Goal: Information Seeking & Learning: Learn about a topic

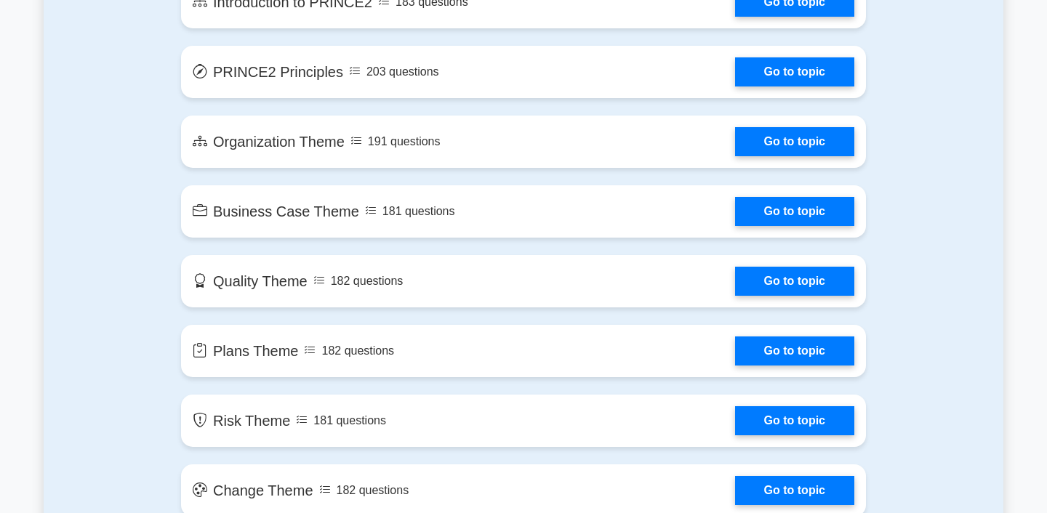
scroll to position [921, 0]
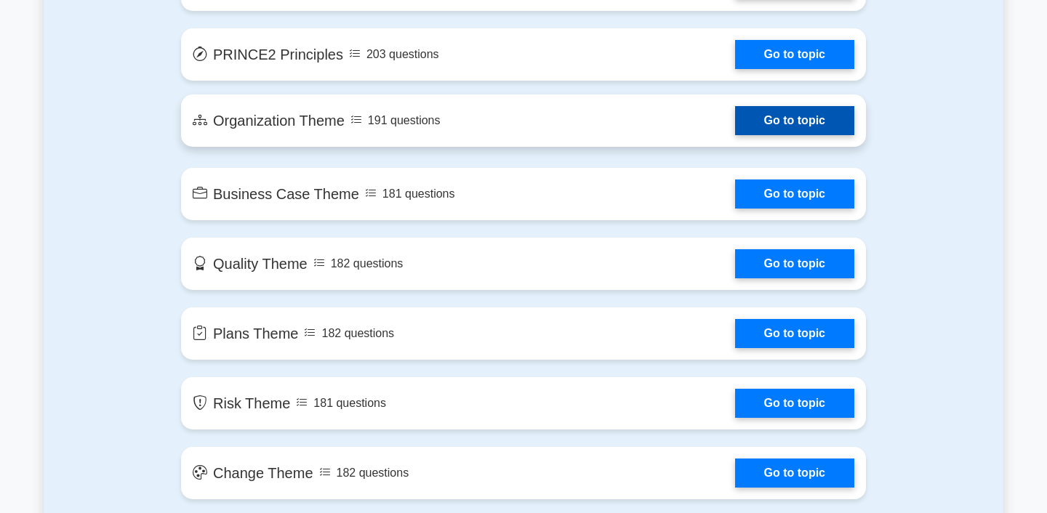
click at [735, 135] on link "Go to topic" at bounding box center [794, 120] width 119 height 29
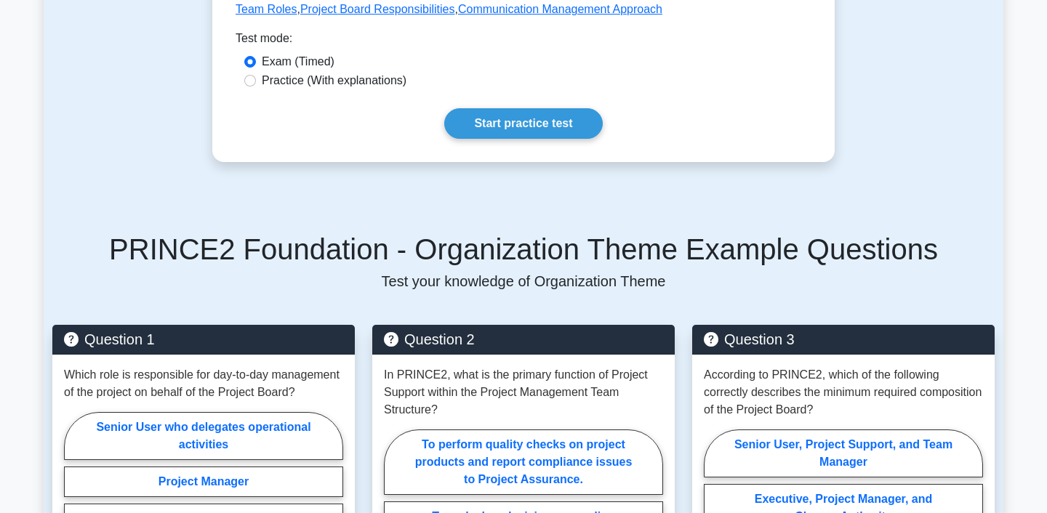
scroll to position [745, 0]
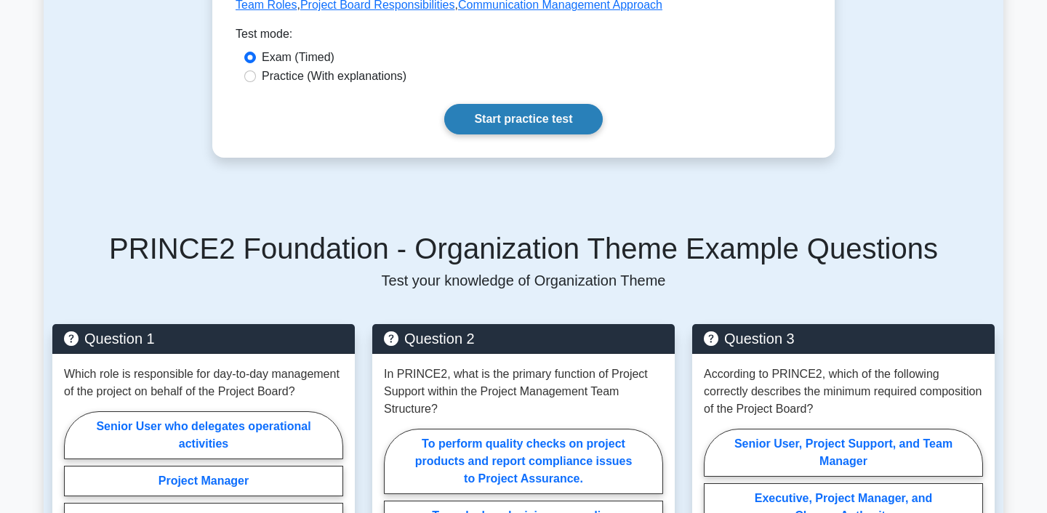
click at [475, 128] on link "Start practice test" at bounding box center [523, 119] width 158 height 31
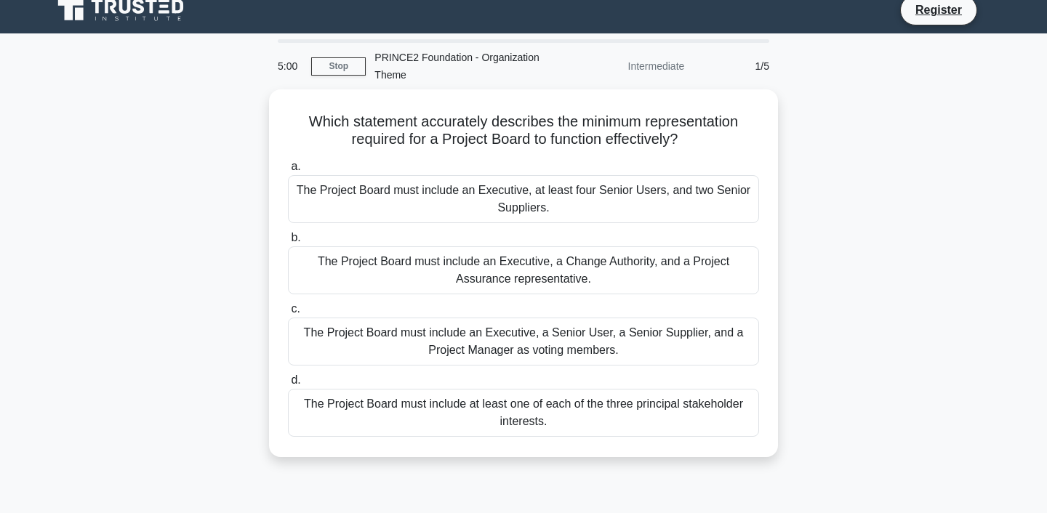
scroll to position [20, 0]
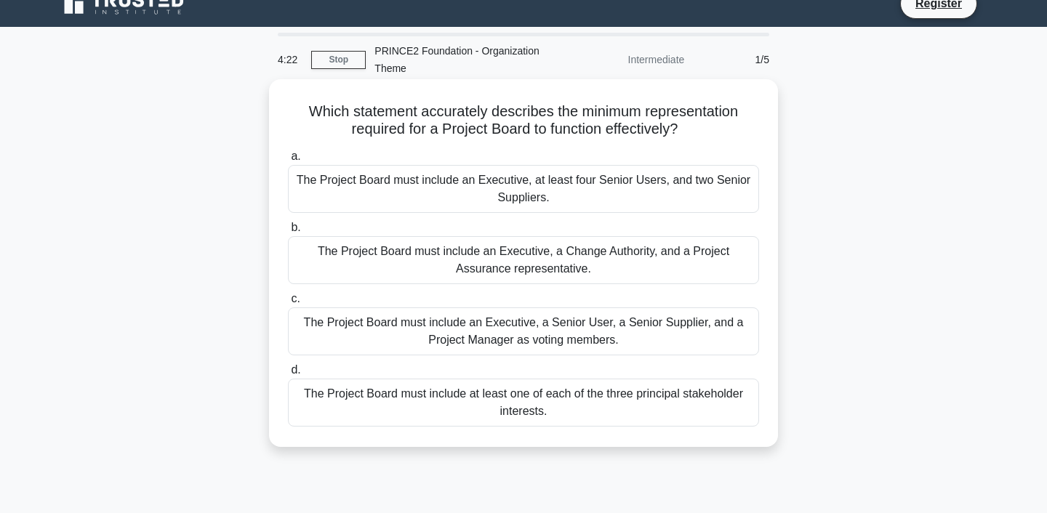
click at [503, 404] on div "The Project Board must include at least one of each of the three principal stak…" at bounding box center [523, 403] width 471 height 48
click at [288, 375] on input "d. The Project Board must include at least one of each of the three principal s…" at bounding box center [288, 370] width 0 height 9
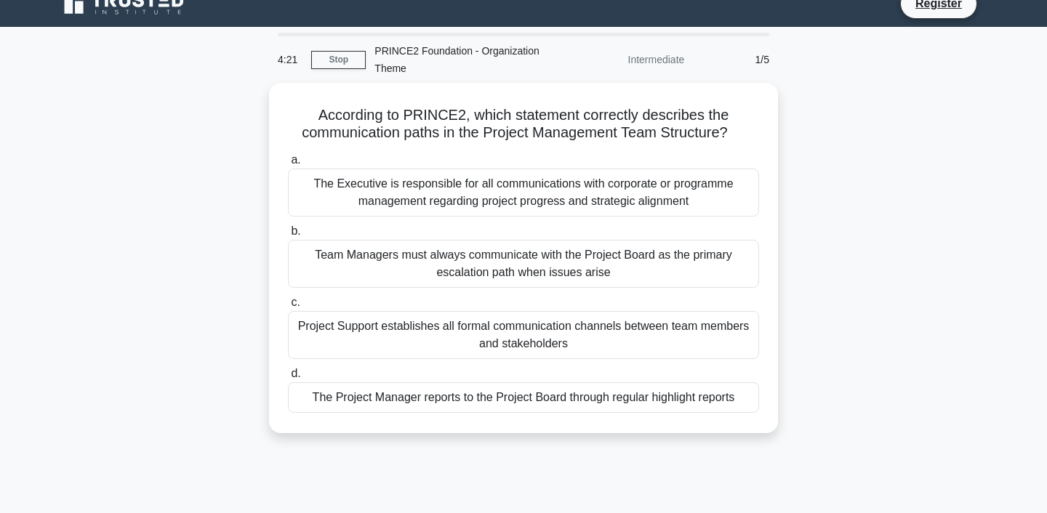
scroll to position [0, 0]
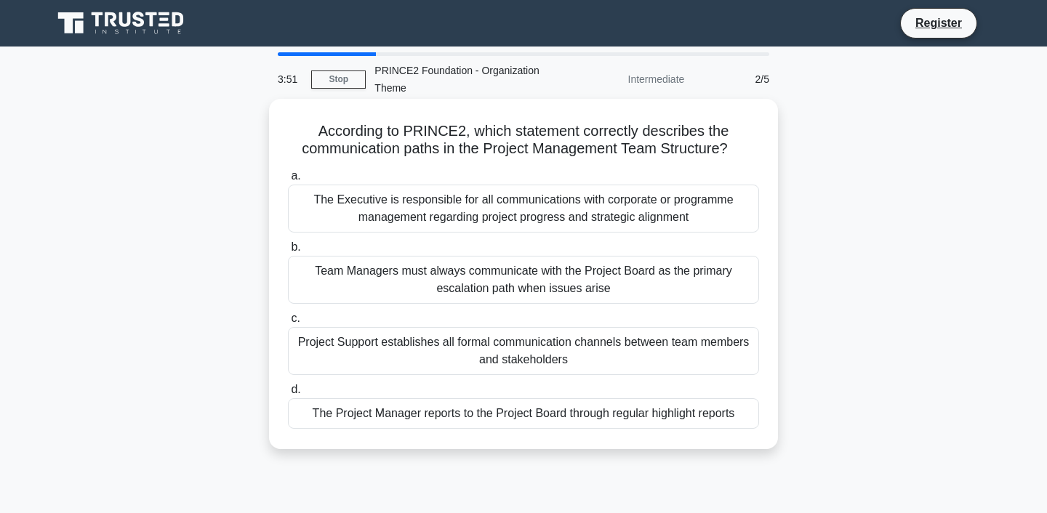
click at [622, 278] on div "Team Managers must always communicate with the Project Board as the primary esc…" at bounding box center [523, 280] width 471 height 48
click at [288, 252] on input "b. Team Managers must always communicate with the Project Board as the primary …" at bounding box center [288, 247] width 0 height 9
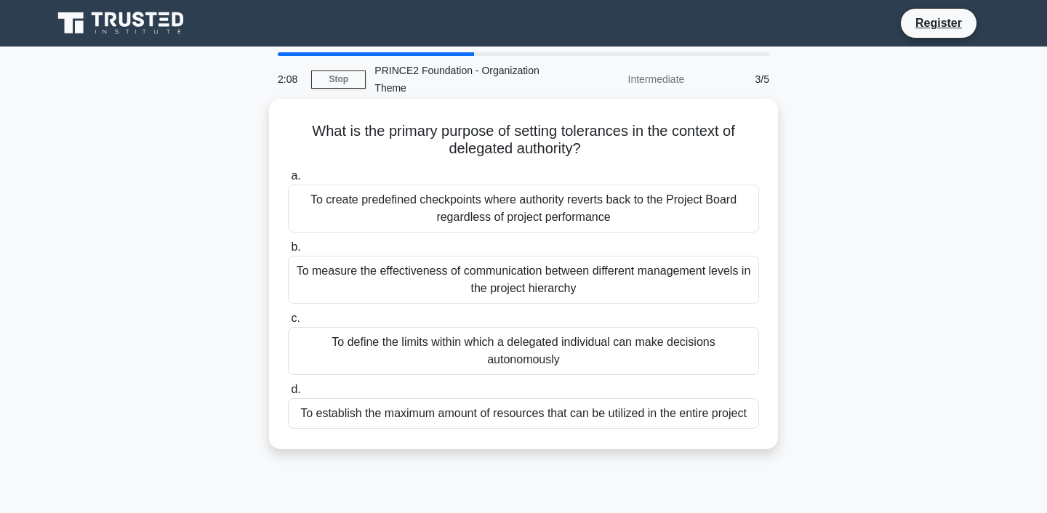
click at [630, 286] on div "To measure the effectiveness of communication between different management leve…" at bounding box center [523, 280] width 471 height 48
click at [288, 252] on input "b. To measure the effectiveness of communication between different management l…" at bounding box center [288, 247] width 0 height 9
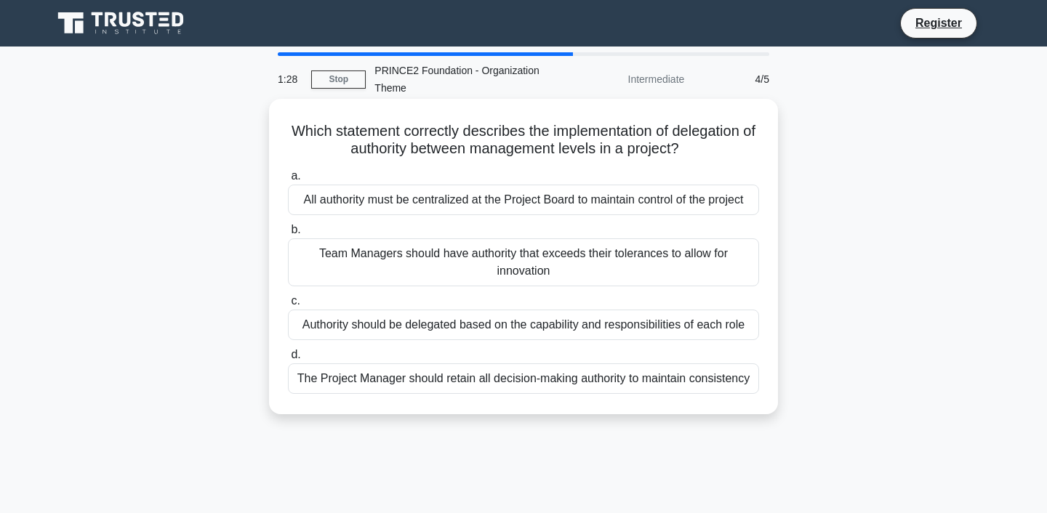
click at [693, 382] on div "The Project Manager should retain all decision-making authority to maintain con…" at bounding box center [523, 379] width 471 height 31
click at [288, 360] on input "d. The Project Manager should retain all decision-making authority to maintain …" at bounding box center [288, 354] width 0 height 9
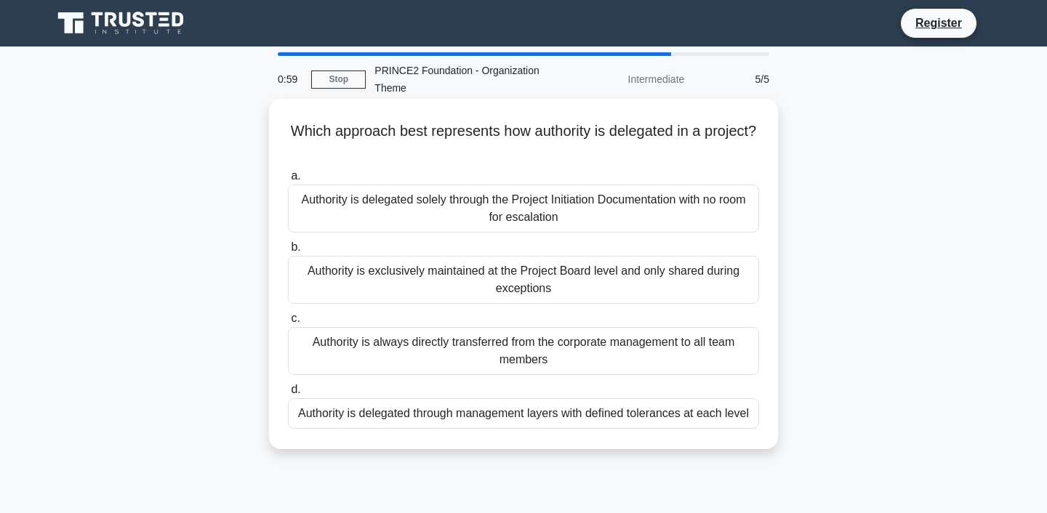
click at [649, 338] on div "Authority is always directly transferred from the corporate management to all t…" at bounding box center [523, 351] width 471 height 48
click at [288, 324] on input "c. Authority is always directly transferred from the corporate management to al…" at bounding box center [288, 318] width 0 height 9
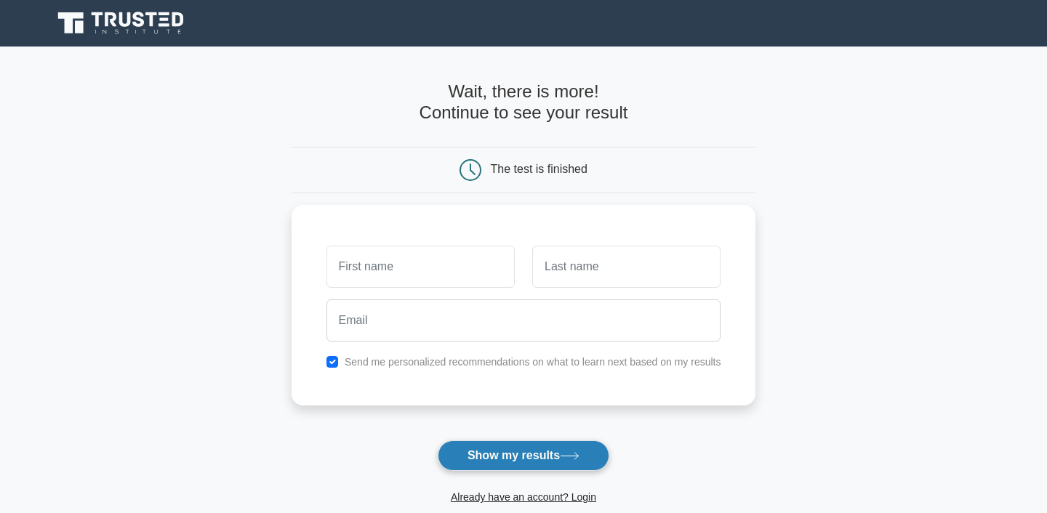
click at [561, 450] on button "Show my results" at bounding box center [524, 456] width 172 height 31
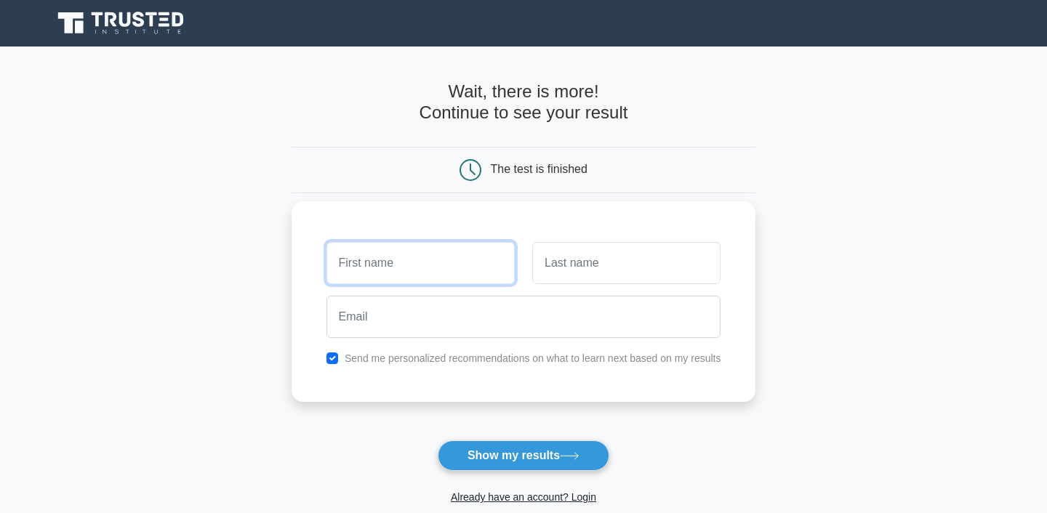
click at [433, 262] on input "text" at bounding box center [420, 263] width 188 height 42
type input "dima"
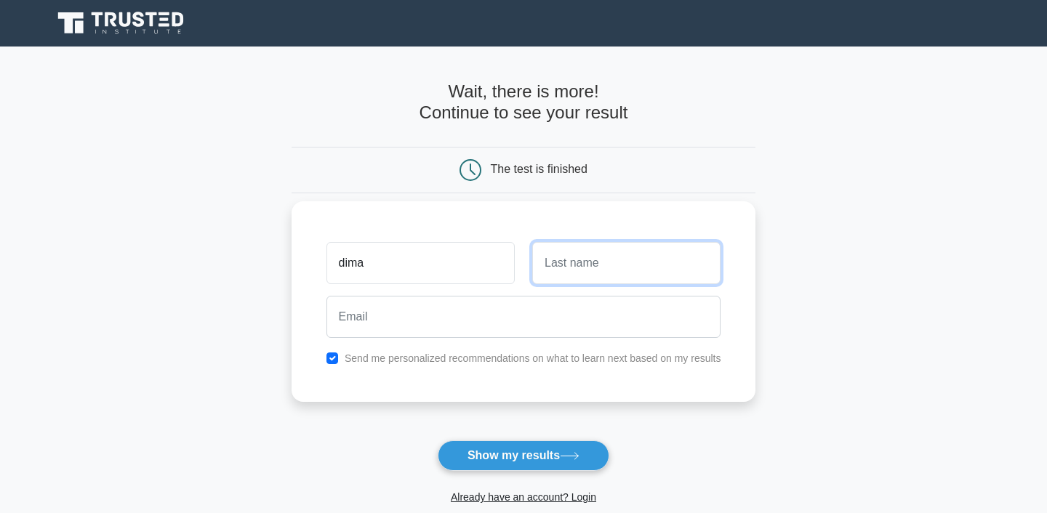
click at [586, 256] on input "text" at bounding box center [626, 263] width 188 height 42
type input "dima"
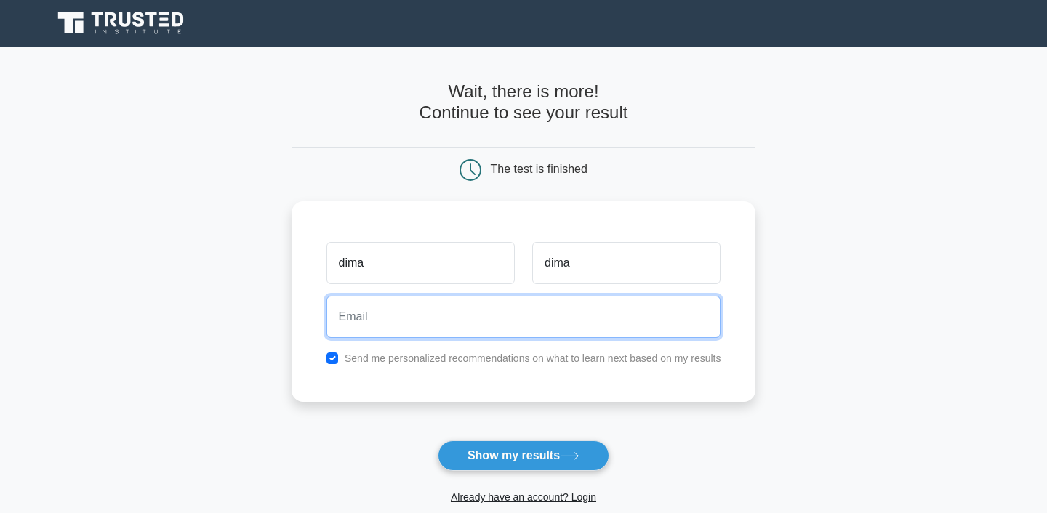
click at [415, 324] on input "email" at bounding box center [523, 317] width 395 height 42
click at [441, 328] on input "email" at bounding box center [523, 317] width 395 height 42
click at [412, 314] on input "email" at bounding box center [523, 317] width 395 height 42
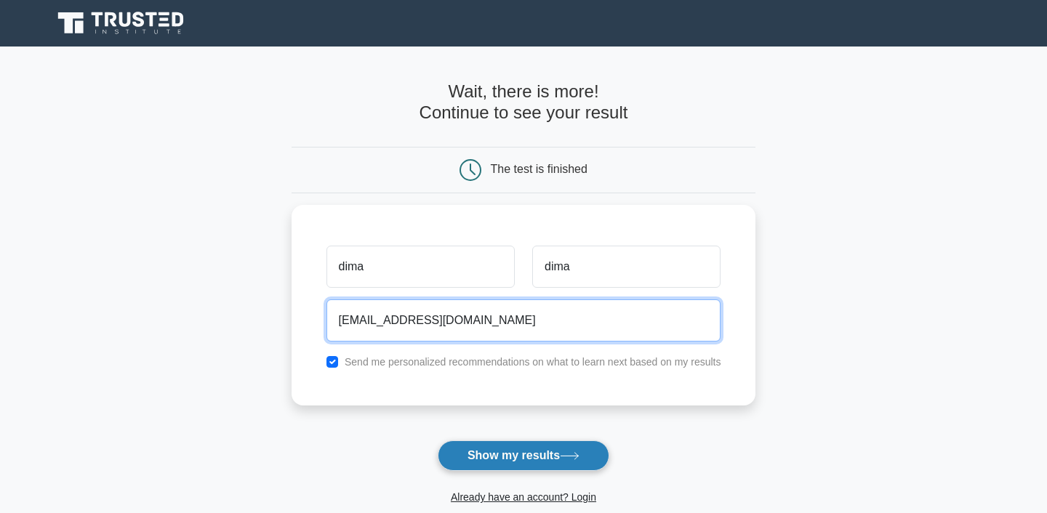
type input "dimon_m_76@mail.ru"
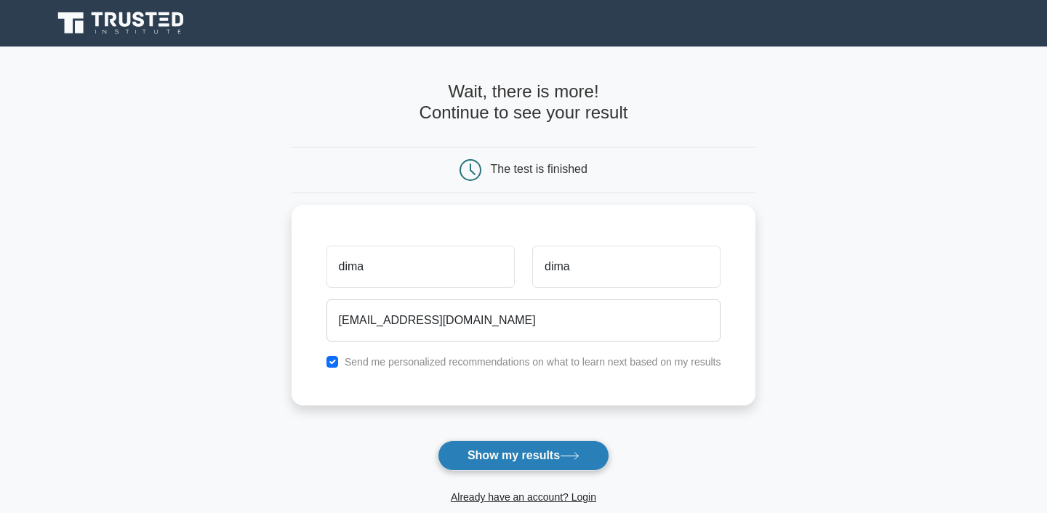
click at [489, 461] on button "Show my results" at bounding box center [524, 456] width 172 height 31
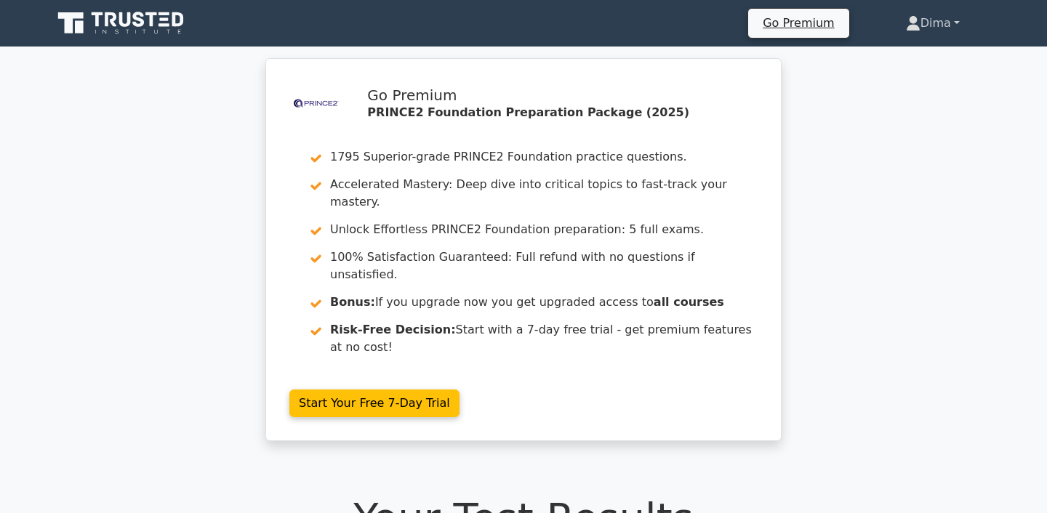
click at [918, 16] on link "Dima" at bounding box center [933, 23] width 124 height 29
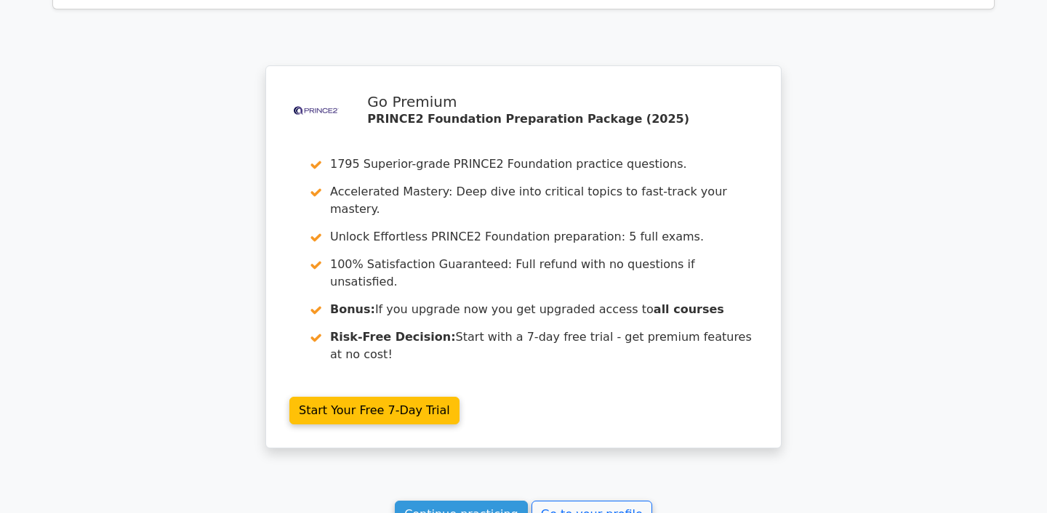
scroll to position [2308, 0]
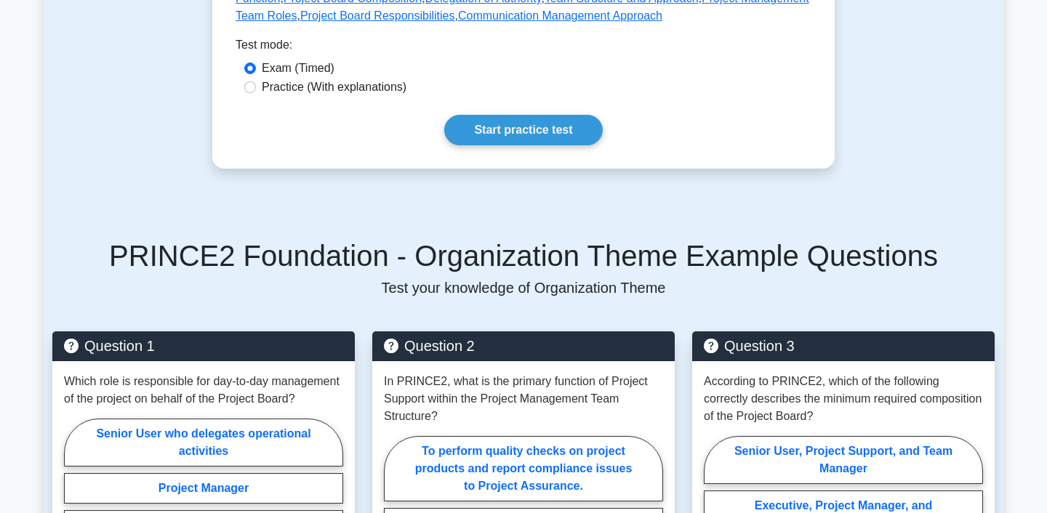
scroll to position [745, 0]
